Goal: Find specific page/section

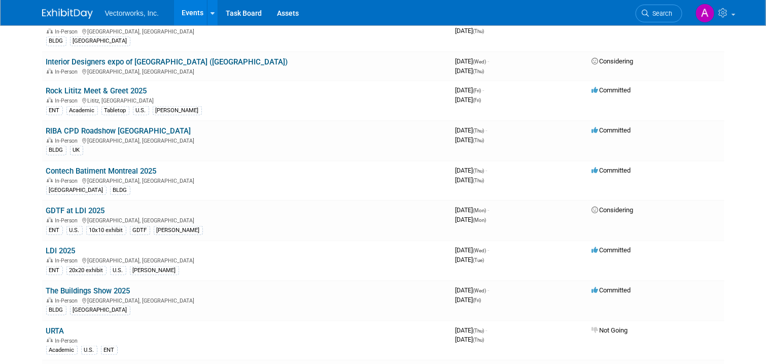
scroll to position [338, 0]
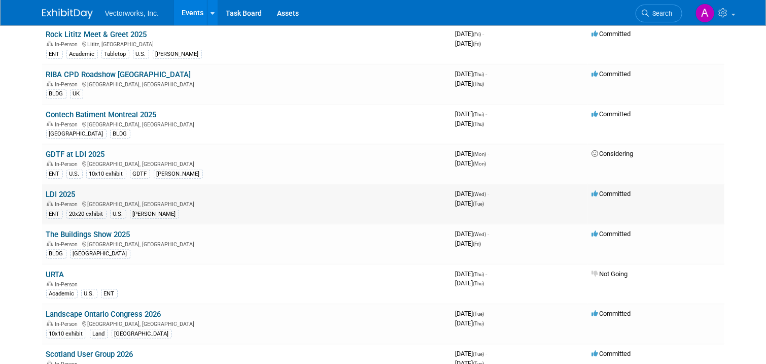
click at [54, 199] on link "LDI 2025" at bounding box center [60, 194] width 29 height 9
click at [59, 199] on link "LDI 2025" at bounding box center [60, 194] width 29 height 9
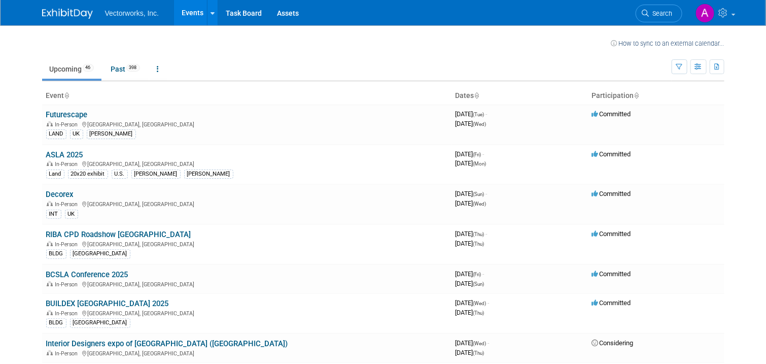
scroll to position [0, 0]
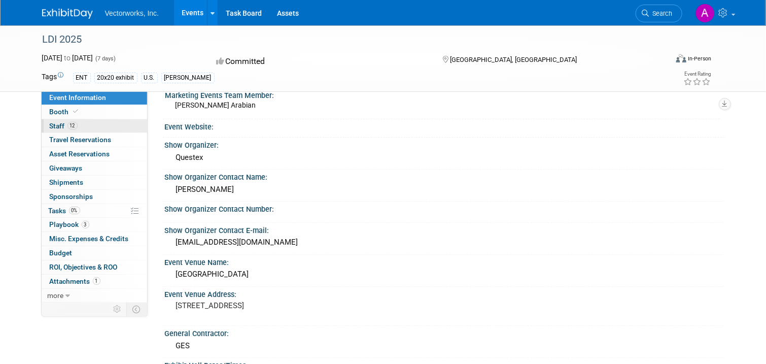
scroll to position [56, 0]
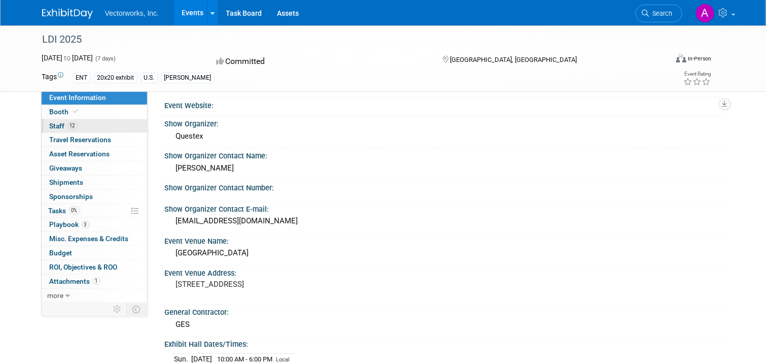
click at [77, 128] on link "12 Staff 12" at bounding box center [95, 126] width 106 height 14
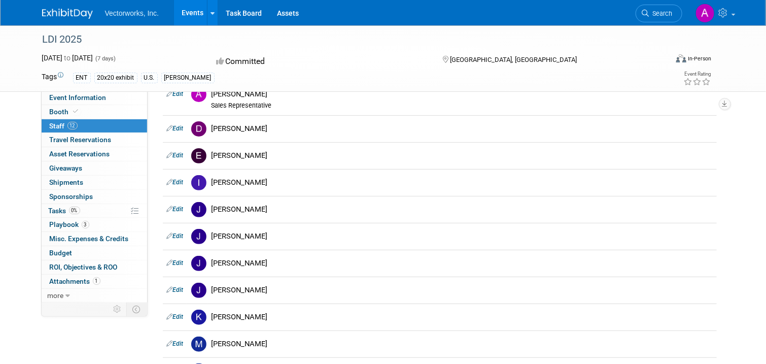
scroll to position [0, 0]
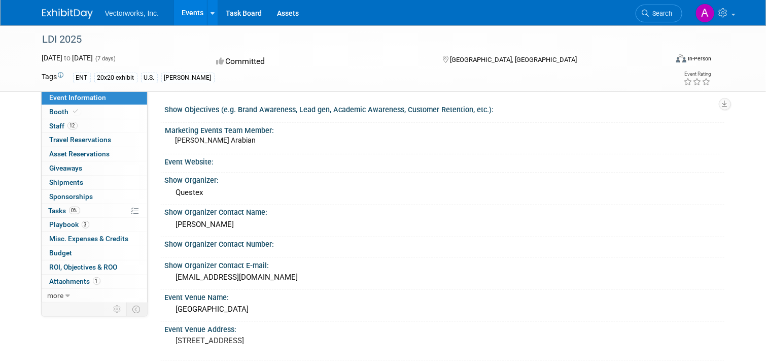
click at [42, 38] on div "LDI 2025" at bounding box center [347, 39] width 616 height 18
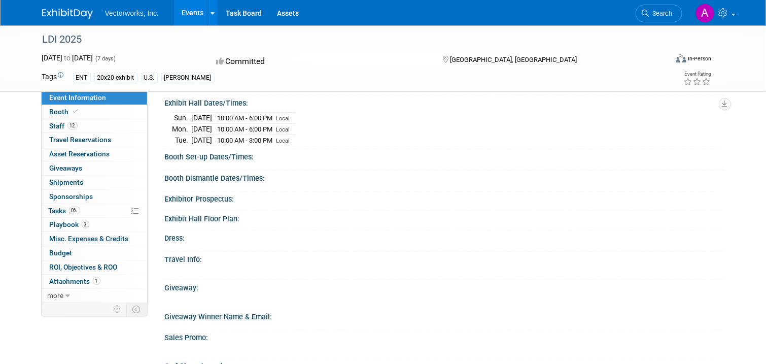
scroll to position [274, 0]
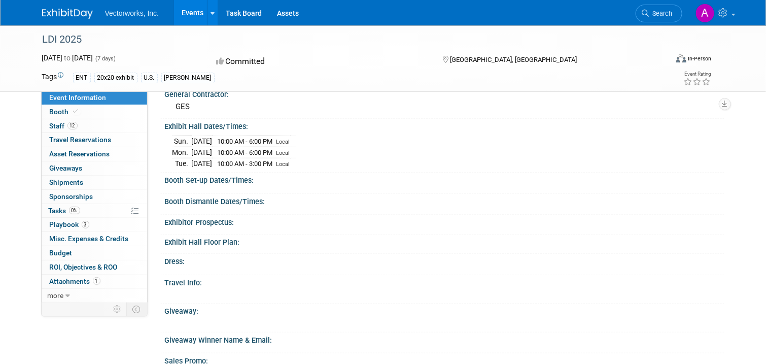
drag, startPoint x: 758, startPoint y: 68, endPoint x: 738, endPoint y: 33, distance: 40.0
click at [758, 68] on div "LDI 2025 [DATE] to [DATE] (7 days) [DATE] to [DATE] Committed [GEOGRAPHIC_DATA]…" at bounding box center [383, 58] width 766 height 66
